Goal: Task Accomplishment & Management: Use online tool/utility

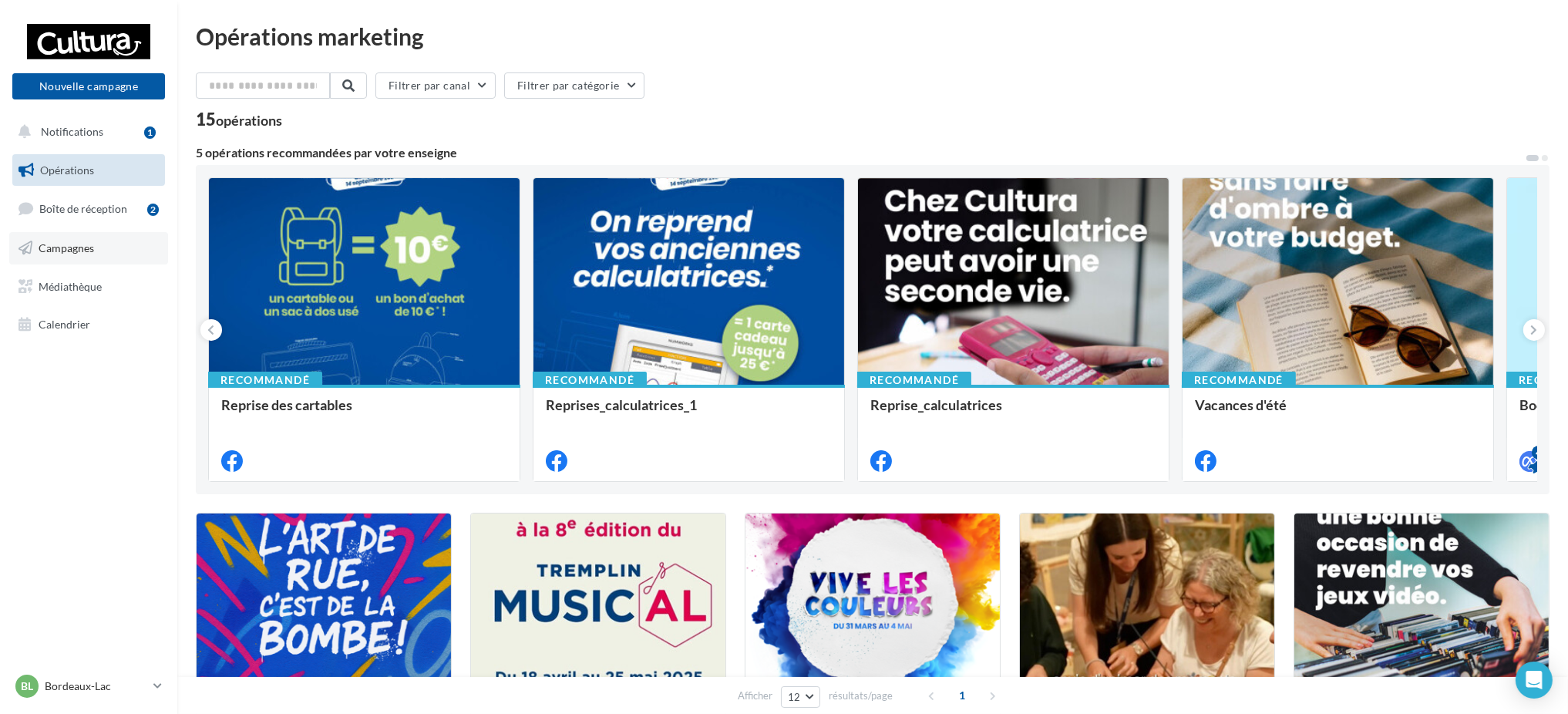
click at [79, 245] on span "Campagnes" at bounding box center [66, 248] width 56 height 13
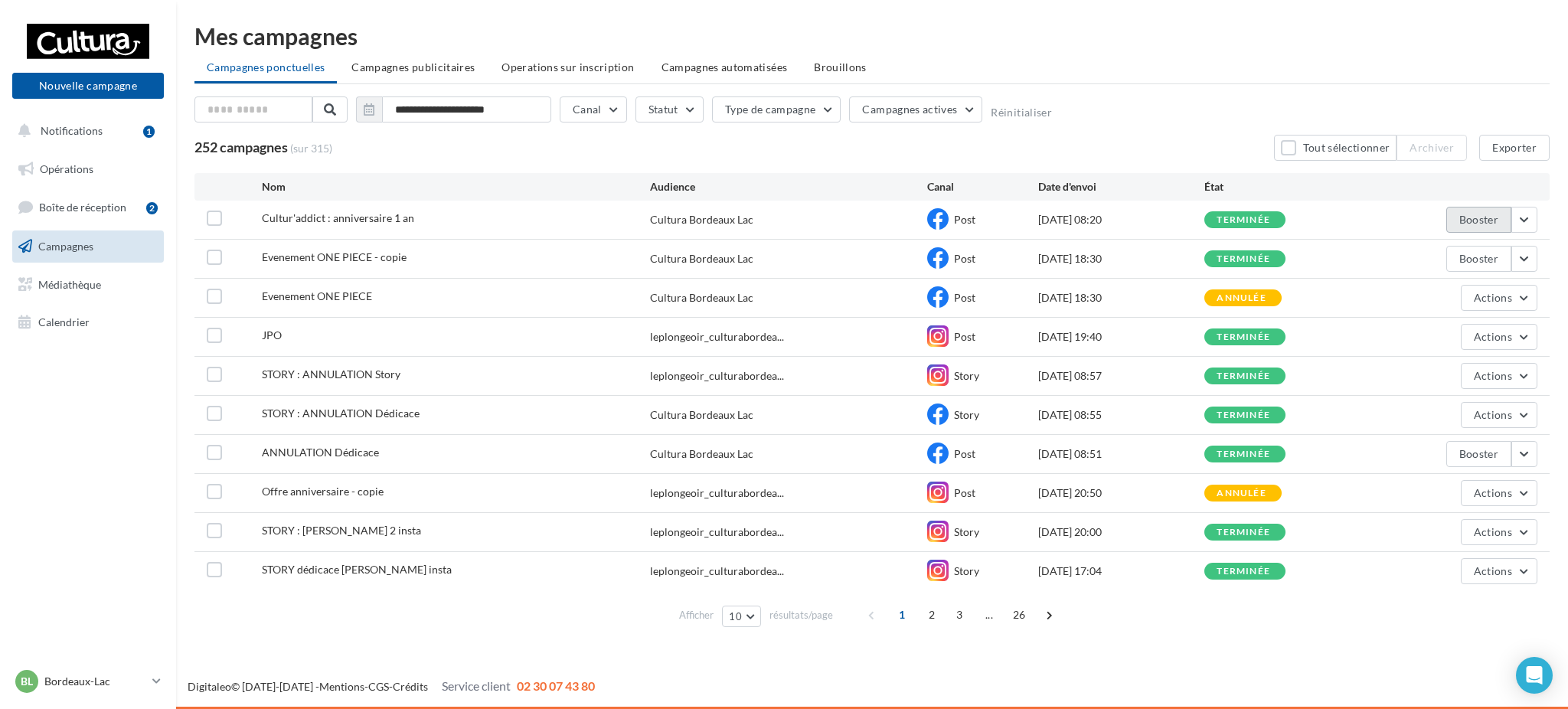
click at [1461, 207] on button "Booster" at bounding box center [1478, 220] width 65 height 26
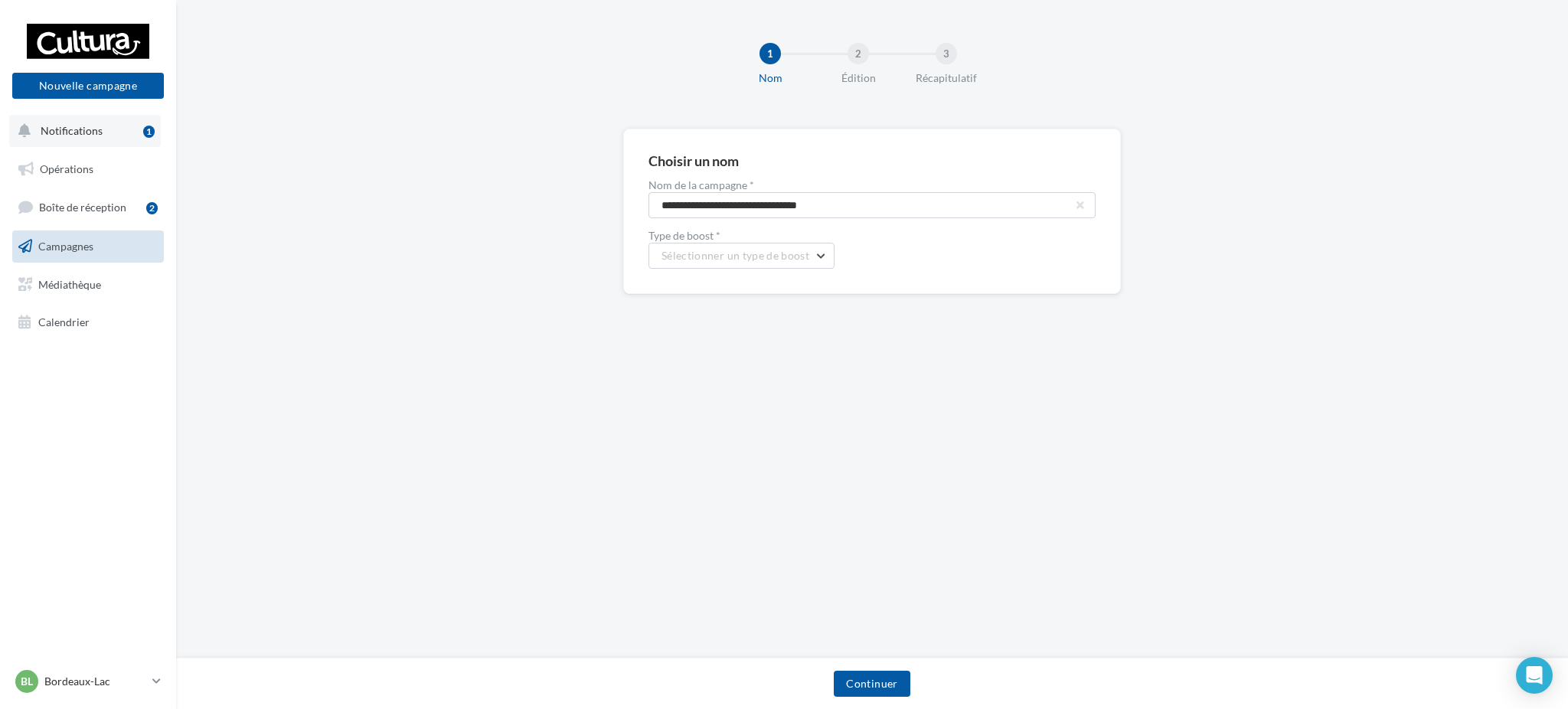
click at [67, 124] on span "Notifications" at bounding box center [72, 130] width 62 height 13
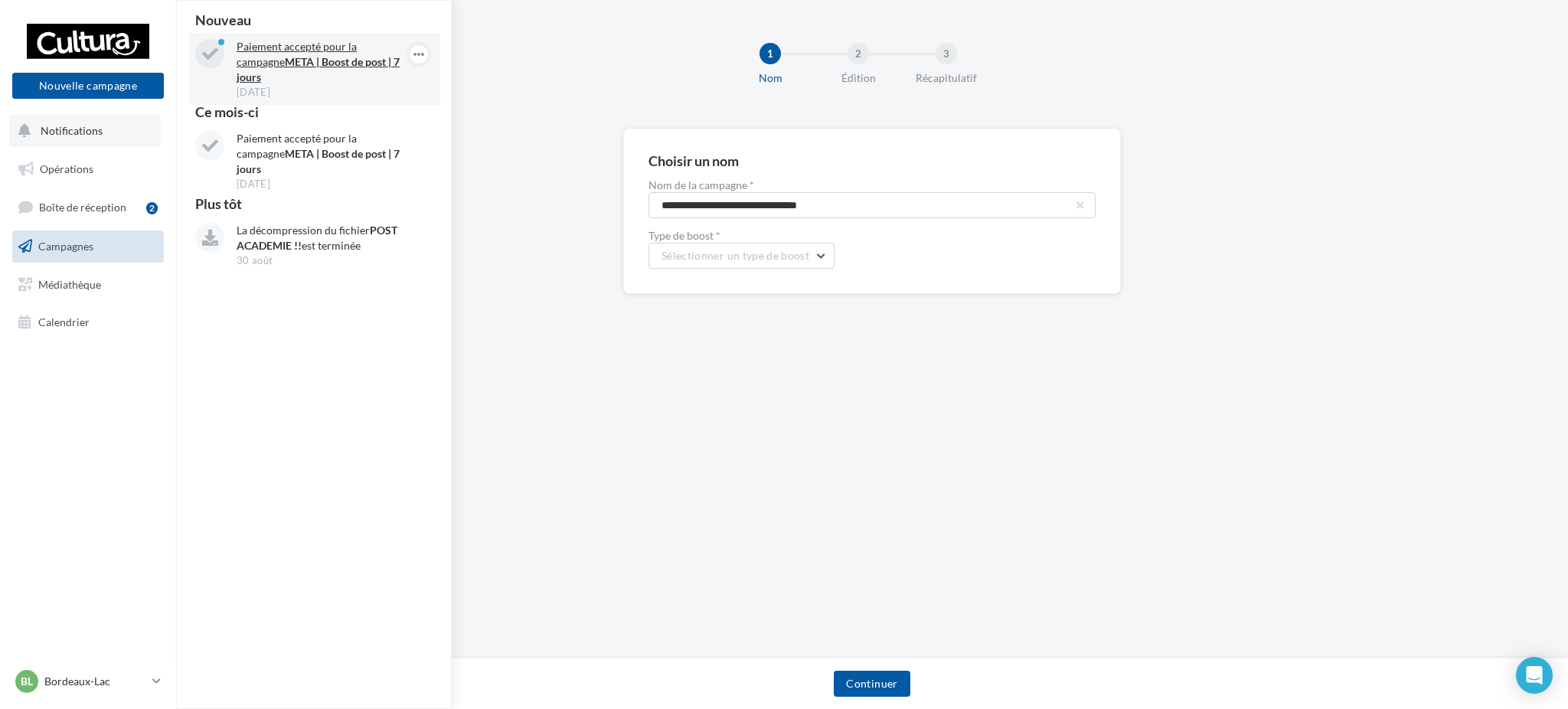
click at [315, 53] on p "Paiement accepté pour la campagne META | Boost de post | 7 jours" at bounding box center [324, 61] width 177 height 46
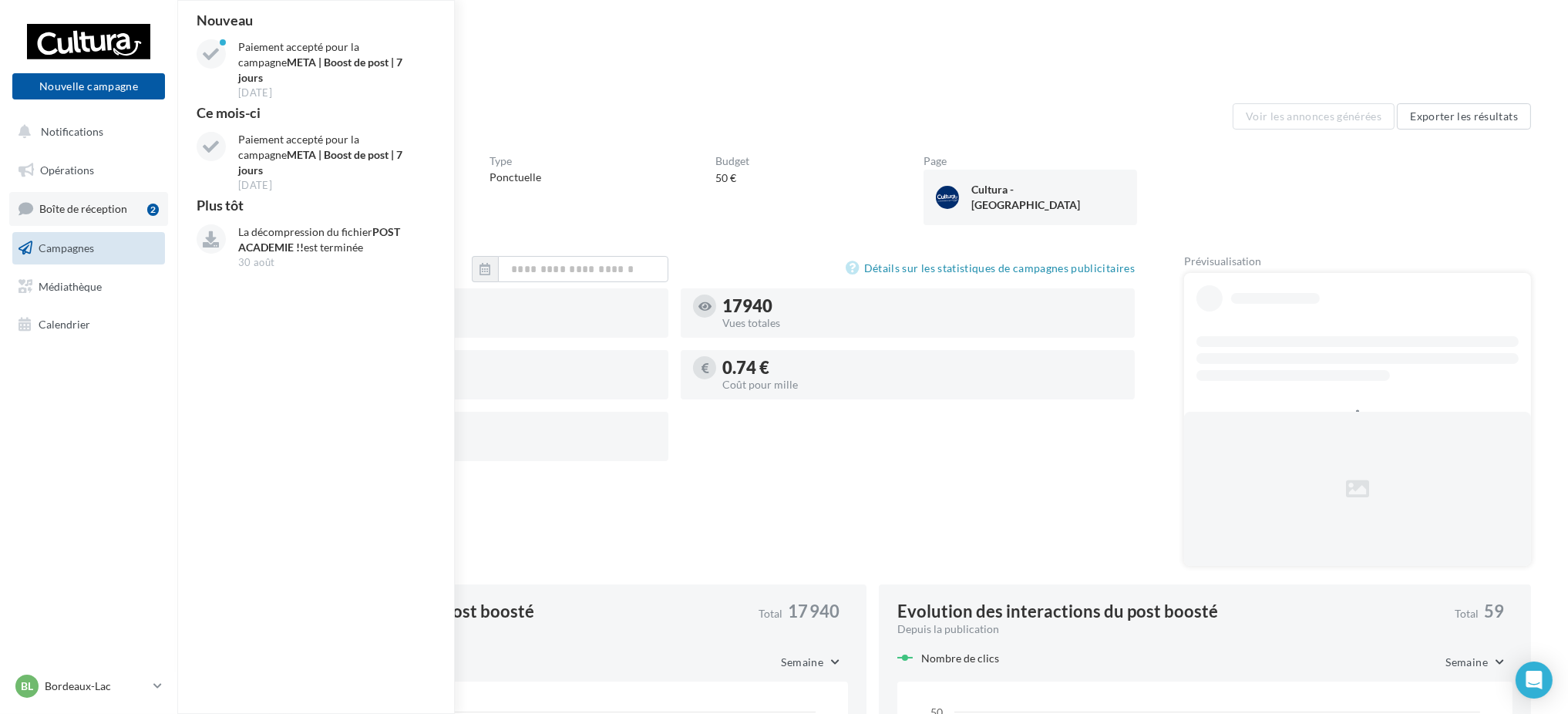
click at [87, 210] on span "Boîte de réception" at bounding box center [83, 208] width 88 height 13
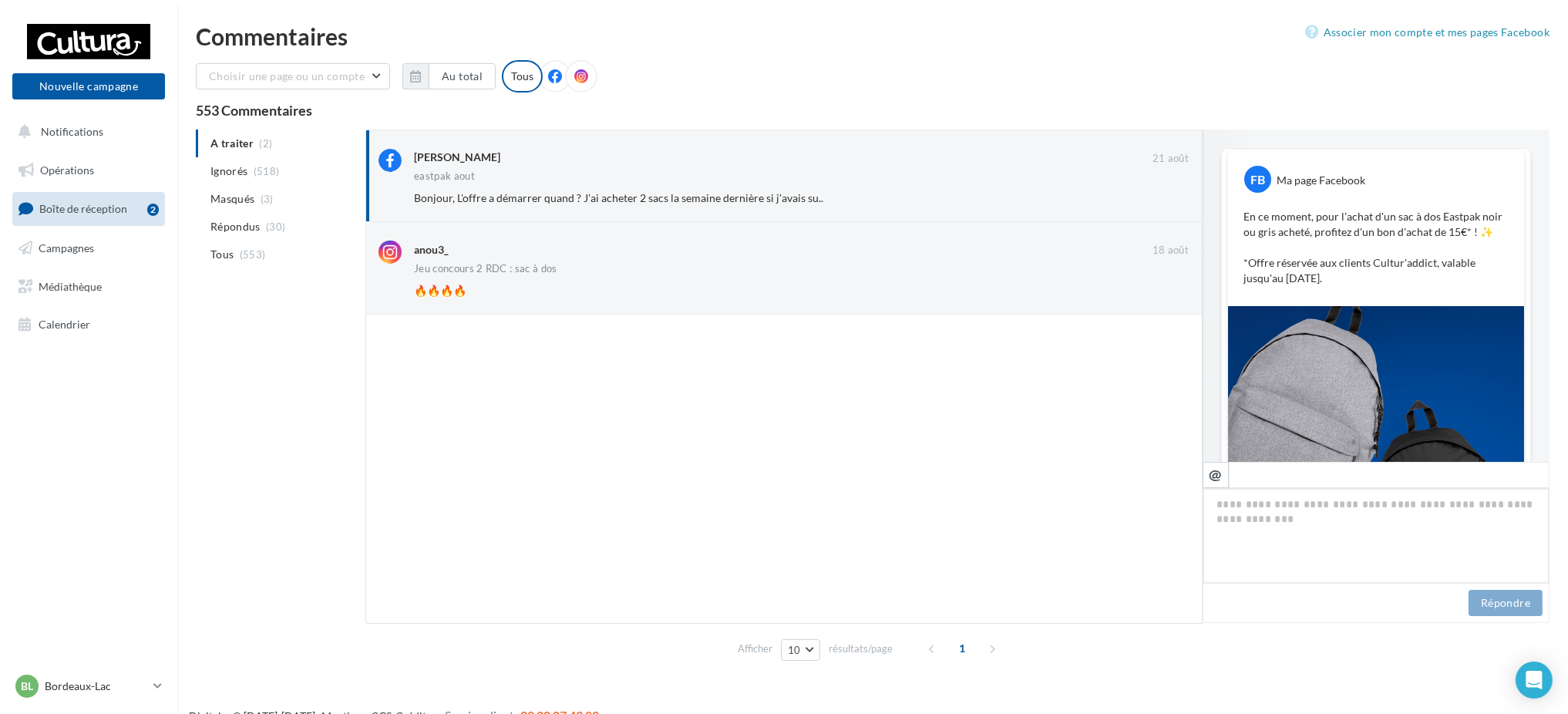
scroll to position [367, 0]
